Goal: Task Accomplishment & Management: Use online tool/utility

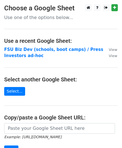
scroll to position [79, 0]
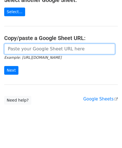
click at [19, 49] on input "url" at bounding box center [59, 49] width 111 height 11
type input "https://docs.google.com/spreadsheets/d/1psyceZOU7kPAKdri_-yP3PwdKLe-7P9sq2LJ-eD…"
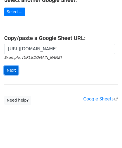
click at [12, 71] on input "Next" at bounding box center [11, 70] width 14 height 9
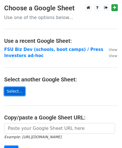
click at [17, 89] on link "Select..." at bounding box center [14, 91] width 21 height 9
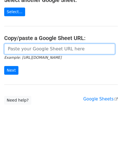
click at [44, 52] on input "url" at bounding box center [59, 49] width 111 height 11
type input "https://docs.google.com/spreadsheets/d/1XfRDoSXyLXLOgJhs_yu2kglvwOrtn9KUV8m50Q3…"
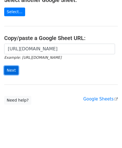
click at [13, 69] on input "Next" at bounding box center [11, 70] width 14 height 9
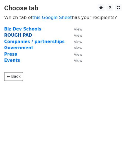
click at [12, 34] on strong "ROUGH PAD" at bounding box center [18, 35] width 28 height 5
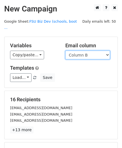
click at [85, 51] on select "Column A Column B Column C Column D Column E Column F" at bounding box center [87, 55] width 45 height 9
click at [65, 51] on select "Column A Column B Column C Column D Column E Column F" at bounding box center [87, 55] width 45 height 9
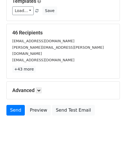
scroll to position [68, 0]
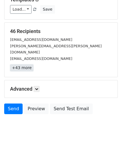
click at [24, 64] on link "+43 more" at bounding box center [22, 67] width 24 height 7
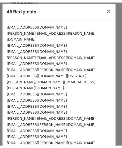
scroll to position [0, 0]
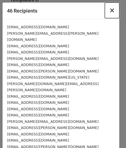
click at [110, 11] on span "×" at bounding box center [113, 10] width 6 height 8
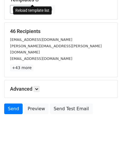
click at [33, 8] on span at bounding box center [34, 10] width 3 height 4
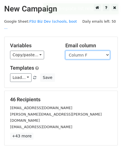
click at [101, 51] on select "Column A Column B Column C Column D Column E Column F" at bounding box center [87, 55] width 45 height 9
click at [65, 51] on select "Column A Column B Column C Column D Column E Column F" at bounding box center [87, 55] width 45 height 9
click at [93, 51] on select "Column A Column B Column C Column D Column E Column F" at bounding box center [87, 55] width 45 height 9
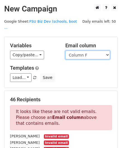
click at [65, 51] on select "Column A Column B Column C Column D Column E Column F" at bounding box center [87, 55] width 45 height 9
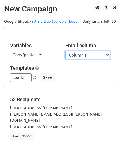
click at [83, 51] on select "Column A Column B Column C Column D Column E Column F" at bounding box center [87, 55] width 45 height 9
click at [65, 51] on select "Column A Column B Column C Column D Column E Column F" at bounding box center [87, 55] width 45 height 9
click at [86, 51] on select "Column A Column B Column C Column D Column E Column F" at bounding box center [87, 55] width 45 height 9
click at [65, 51] on select "Column A Column B Column C Column D Column E Column F" at bounding box center [87, 55] width 45 height 9
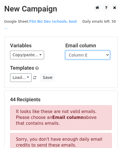
click at [80, 51] on select "Column A Column B Column C Column D Column E Column F" at bounding box center [87, 55] width 45 height 9
click at [65, 51] on select "Column A Column B Column C Column D Column E Column F" at bounding box center [87, 55] width 45 height 9
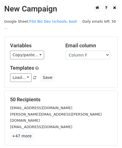
click at [25, 133] on link "+47 more" at bounding box center [22, 136] width 24 height 7
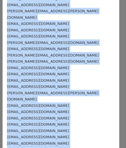
scroll to position [217, 0]
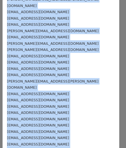
drag, startPoint x: 7, startPoint y: 27, endPoint x: 38, endPoint y: 132, distance: 109.1
copy form "kgoodwin@oxford.k12.al.us jubie.henson@gmail.com drewkyle21@gmail.com cregewill…"
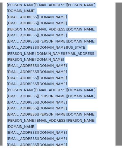
scroll to position [0, 0]
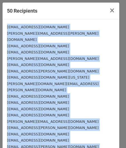
copy form "kgoodwin@oxford.k12.al.us jubie.henson@gmail.com drewkyle21@gmail.com cregewill…"
click at [110, 9] on span "×" at bounding box center [113, 10] width 6 height 8
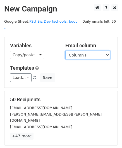
click at [88, 51] on select "Column A Column B Column C Column D Column E Column F" at bounding box center [87, 55] width 45 height 9
click at [65, 51] on select "Column A Column B Column C Column D Column E Column F" at bounding box center [87, 55] width 45 height 9
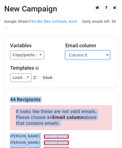
click at [88, 51] on select "Column A Column B Column C Column D Column E Column F" at bounding box center [87, 55] width 45 height 9
select select "Column F"
click at [65, 51] on select "Column A Column B Column C Column D Column E Column F" at bounding box center [87, 55] width 45 height 9
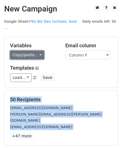
click at [32, 51] on link "Copy/paste..." at bounding box center [27, 55] width 34 height 9
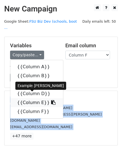
click at [51, 100] on icon at bounding box center [53, 102] width 4 height 4
copy form "kgoodwin@oxford.k12.al.us jubie.henson@gmail.com drewkyle21@gmail.com cregewill…"
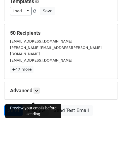
scroll to position [68, 0]
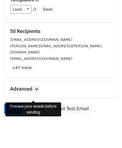
click at [29, 104] on link "Preview" at bounding box center [36, 109] width 25 height 11
click at [14, 104] on link "Send" at bounding box center [13, 109] width 18 height 11
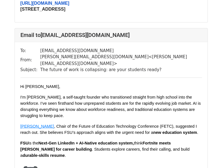
scroll to position [3672, 0]
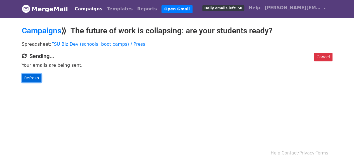
click at [33, 76] on link "Refresh" at bounding box center [32, 78] width 20 height 9
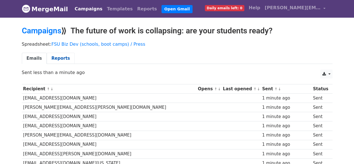
click at [60, 56] on link "Reports" at bounding box center [61, 58] width 28 height 11
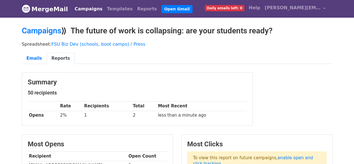
scroll to position [112, 0]
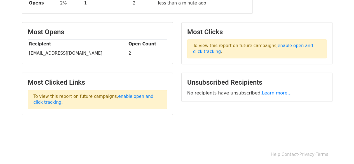
click at [62, 52] on td "[EMAIL_ADDRESS][DOMAIN_NAME]" at bounding box center [77, 53] width 99 height 9
copy tr "[EMAIL_ADDRESS][DOMAIN_NAME]"
